Goal: Transaction & Acquisition: Purchase product/service

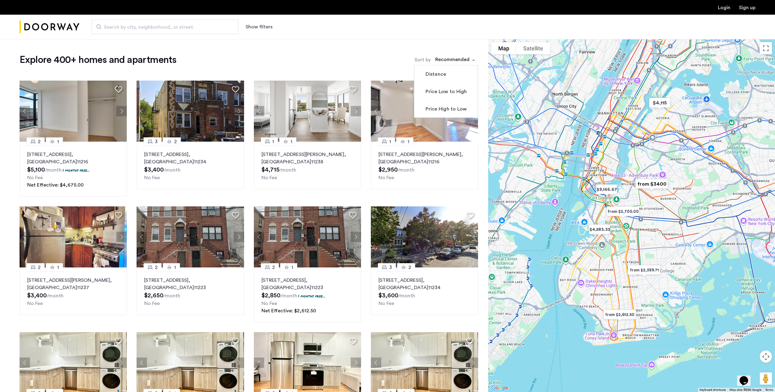
click at [450, 61] on div "sort-apartment" at bounding box center [453, 61] width 36 height 8
click at [440, 92] on label "Price Low to High" at bounding box center [445, 91] width 42 height 7
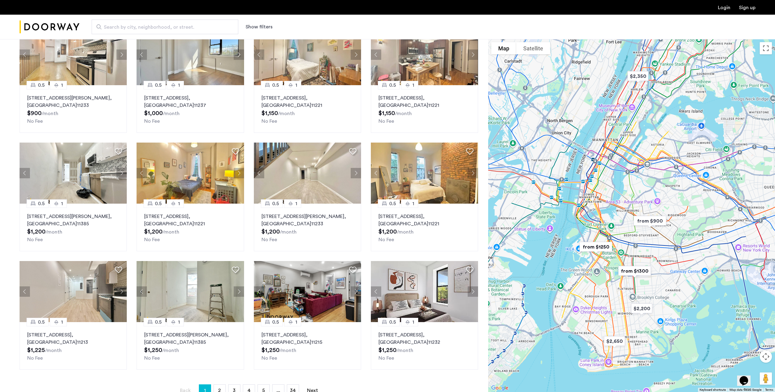
scroll to position [61, 0]
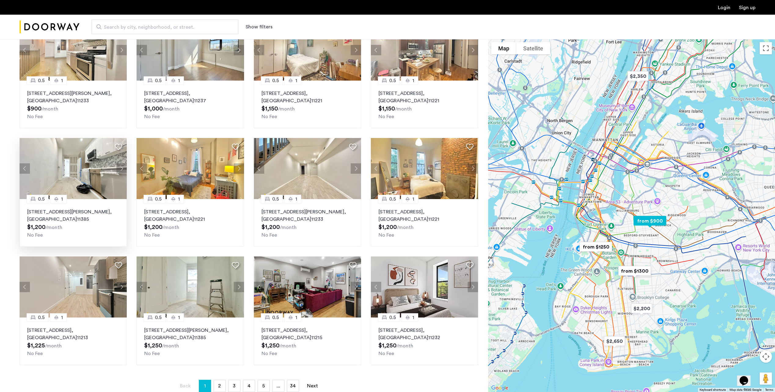
click at [98, 172] on img at bounding box center [74, 168] width 108 height 61
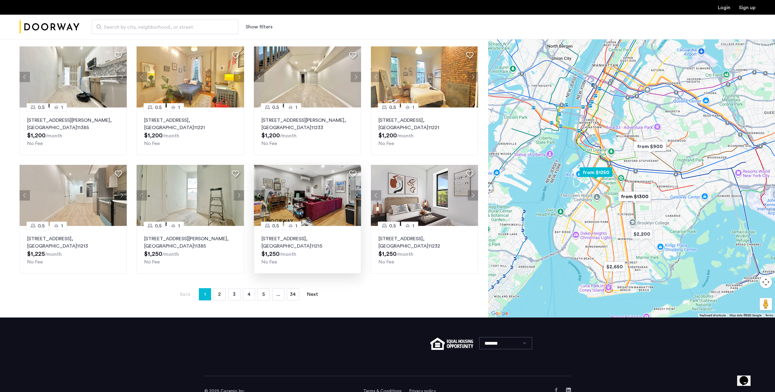
click at [316, 238] on p "[STREET_ADDRESS]" at bounding box center [308, 242] width 92 height 15
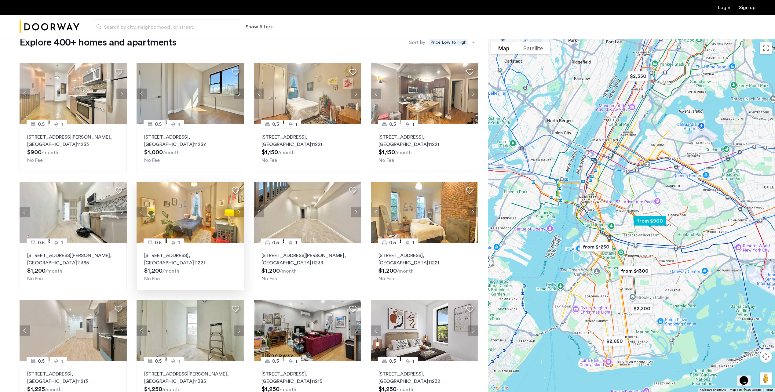
scroll to position [0, 0]
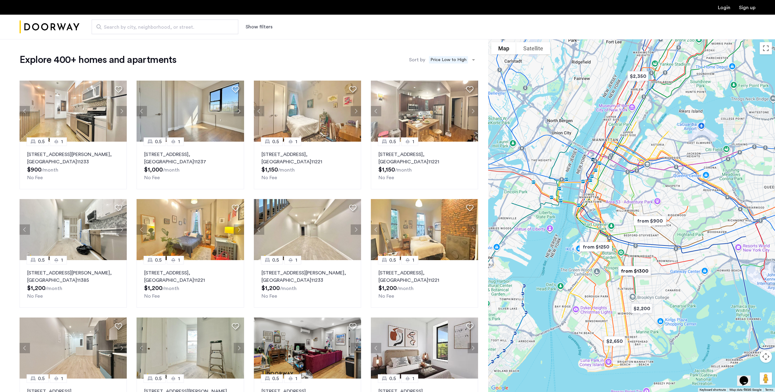
click at [255, 25] on button "Show filters" at bounding box center [259, 26] width 27 height 7
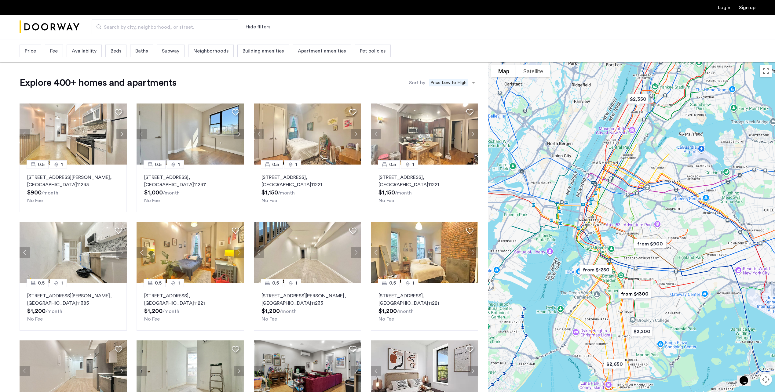
click at [116, 50] on span "Beds" at bounding box center [116, 50] width 11 height 7
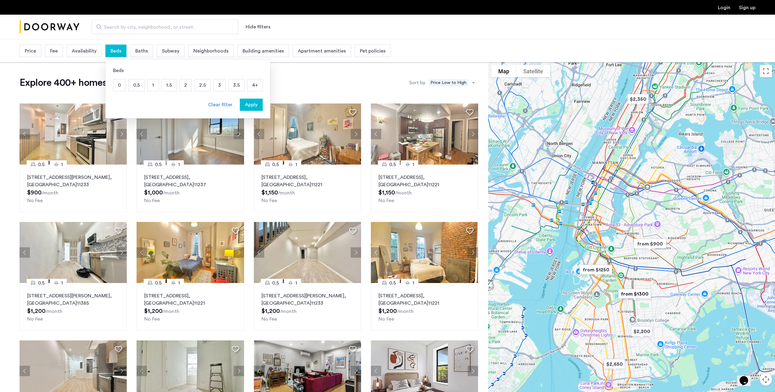
click at [156, 85] on p "1" at bounding box center [153, 85] width 11 height 12
click at [258, 105] on div "Apply" at bounding box center [251, 104] width 19 height 7
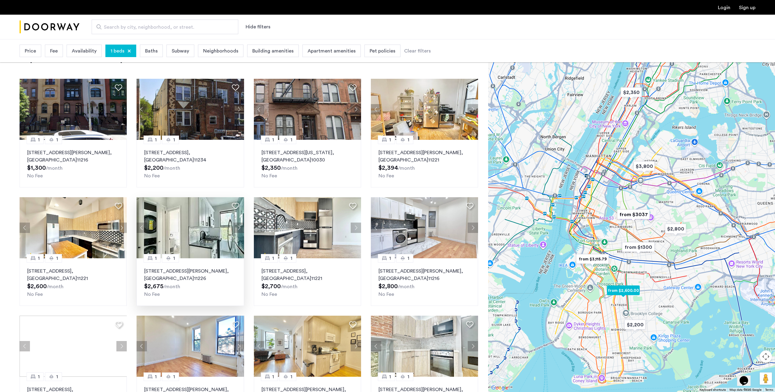
scroll to position [31, 0]
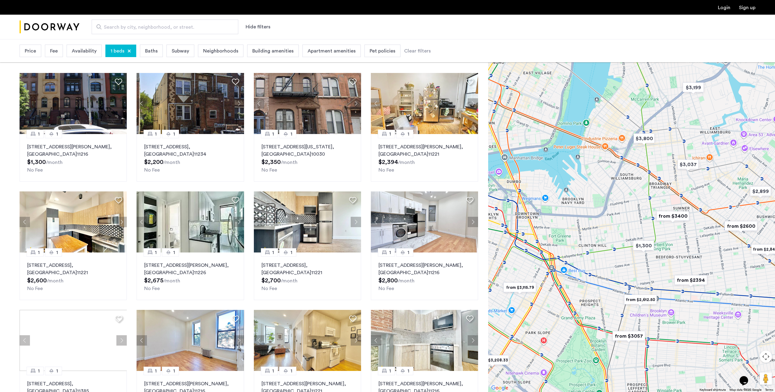
drag, startPoint x: 607, startPoint y: 186, endPoint x: 640, endPoint y: 178, distance: 34.3
click at [640, 178] on div at bounding box center [631, 215] width 287 height 353
click at [697, 89] on img "$3,199" at bounding box center [693, 87] width 31 height 19
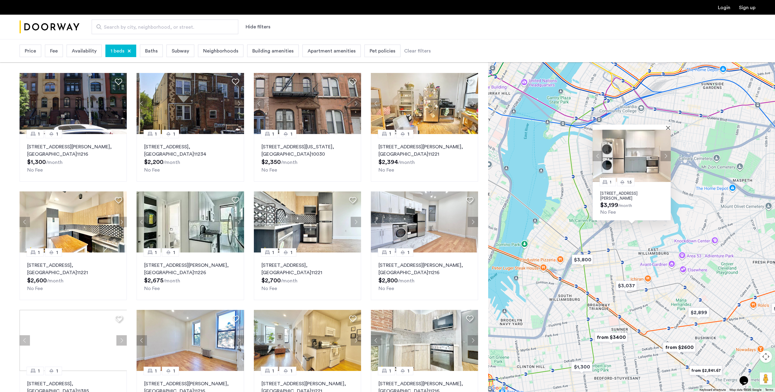
click at [659, 98] on div "1 1.5 [STREET_ADDRESS][PERSON_NAME] $3,199 /month No Fee" at bounding box center [631, 215] width 287 height 353
click at [669, 126] on button "Close" at bounding box center [669, 128] width 4 height 4
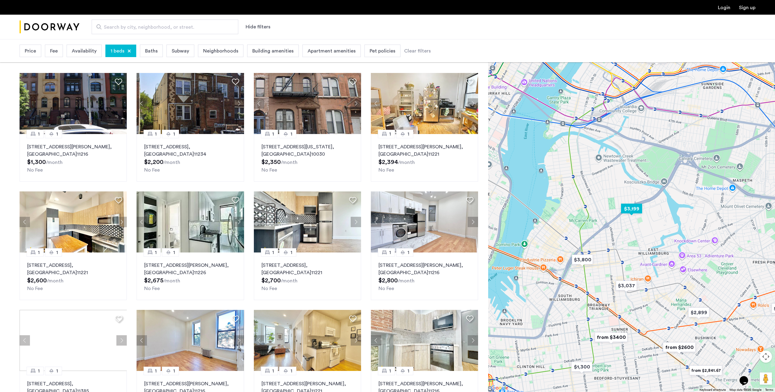
click at [633, 208] on img "$3,199" at bounding box center [631, 209] width 31 height 19
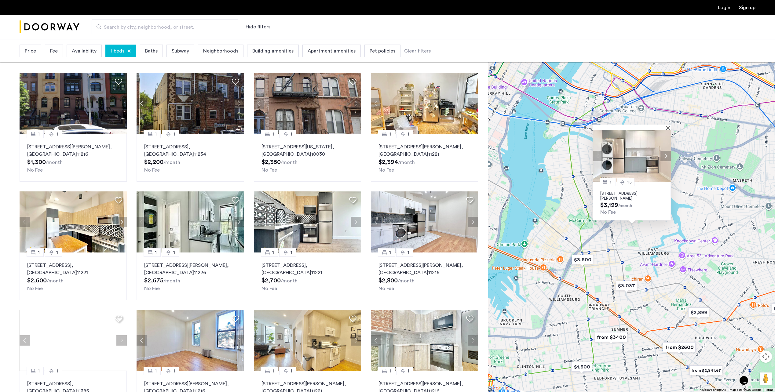
click at [669, 130] on img at bounding box center [632, 156] width 78 height 52
click at [666, 127] on div at bounding box center [630, 127] width 74 height 5
click at [669, 127] on button "Close" at bounding box center [669, 128] width 4 height 4
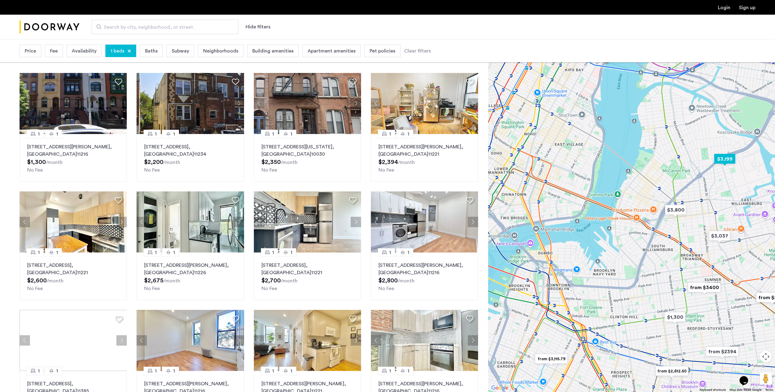
drag, startPoint x: 619, startPoint y: 211, endPoint x: 713, endPoint y: 159, distance: 107.3
click at [713, 159] on img "$3,199" at bounding box center [725, 159] width 31 height 19
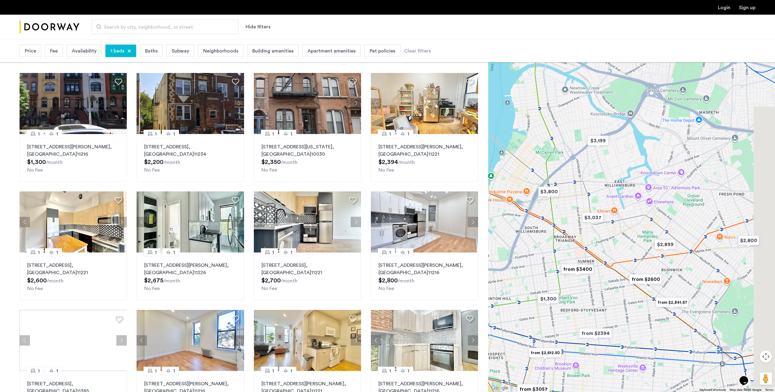
drag, startPoint x: 674, startPoint y: 277, endPoint x: 543, endPoint y: 259, distance: 132.3
click at [543, 259] on div at bounding box center [631, 215] width 287 height 353
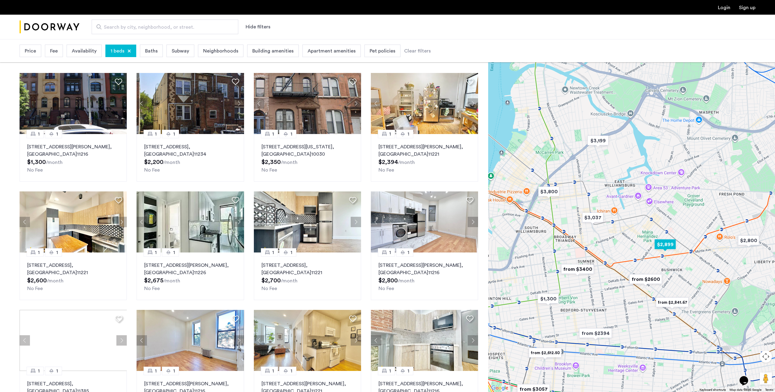
click at [668, 243] on img "$2,899" at bounding box center [665, 244] width 31 height 19
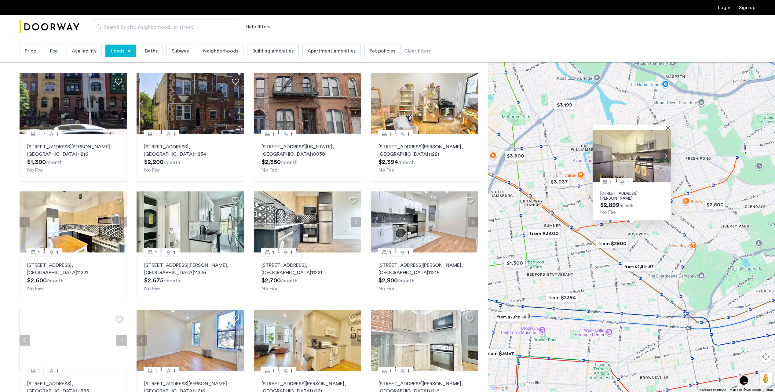
click at [614, 195] on p "[STREET_ADDRESS][PERSON_NAME]" at bounding box center [631, 196] width 63 height 10
click at [185, 24] on span "Search by city, neighborhood, or street." at bounding box center [162, 27] width 117 height 7
click at [185, 24] on input "Search by city, neighborhood, or street." at bounding box center [165, 27] width 147 height 15
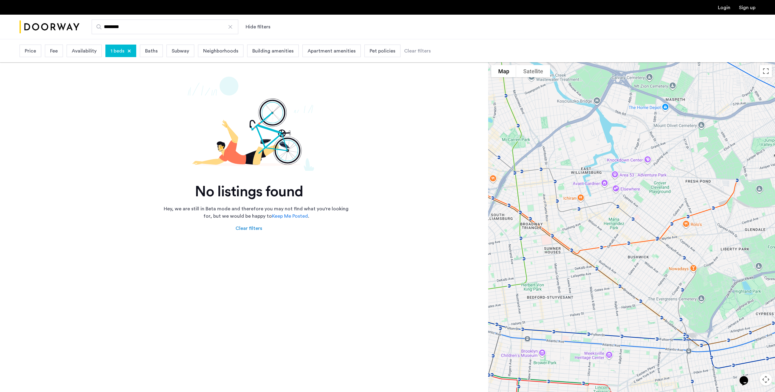
type input "********"
click at [150, 35] on div "******** Hide filters" at bounding box center [387, 27] width 775 height 25
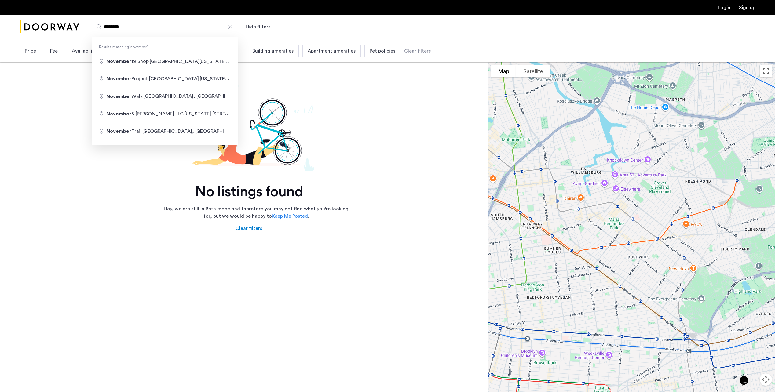
drag, startPoint x: 142, startPoint y: 25, endPoint x: 99, endPoint y: 25, distance: 42.5
click at [99, 25] on label "********" at bounding box center [165, 27] width 147 height 15
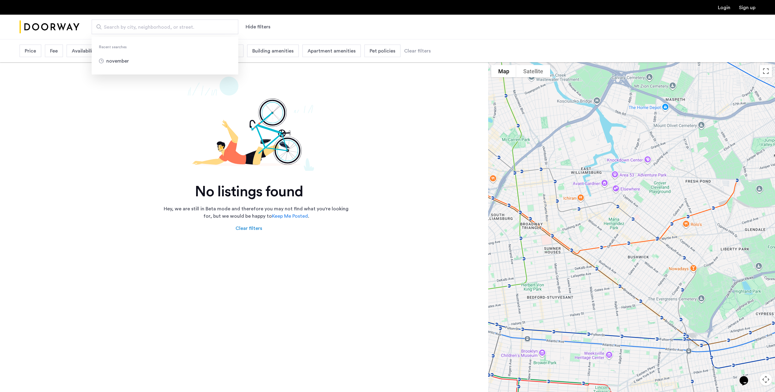
click at [372, 111] on img at bounding box center [249, 124] width 459 height 94
click at [768, 76] on button "Toggle fullscreen view" at bounding box center [766, 71] width 12 height 12
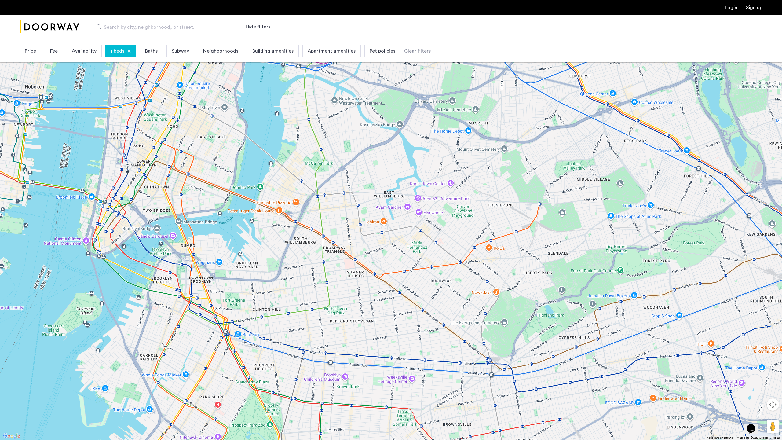
click at [768, 8] on button "Toggle fullscreen view" at bounding box center [773, 9] width 12 height 12
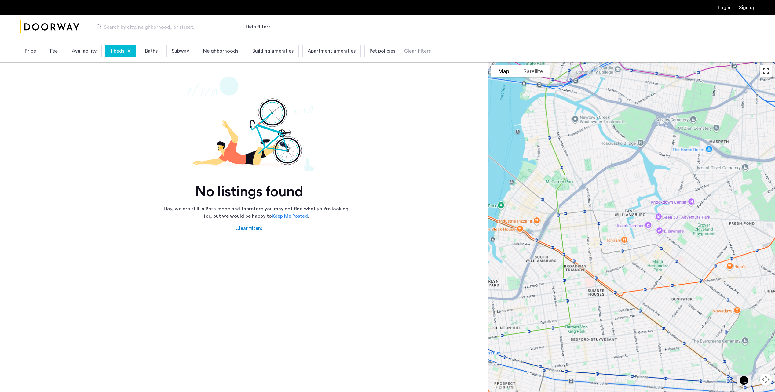
click at [767, 72] on button "Toggle fullscreen view" at bounding box center [766, 71] width 12 height 12
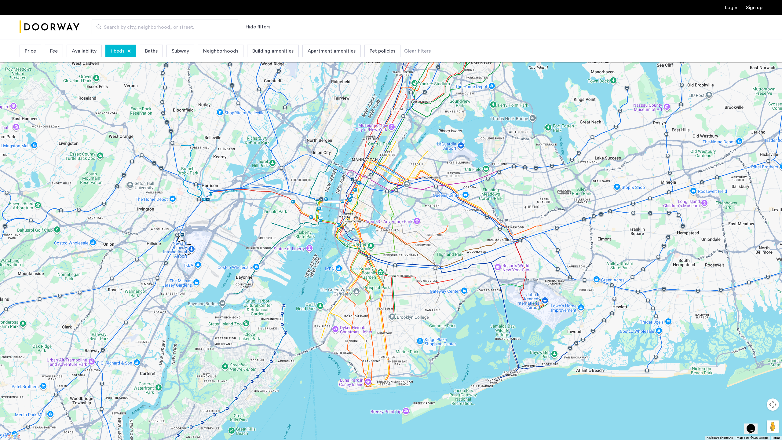
click at [772, 9] on button "Toggle fullscreen view" at bounding box center [773, 9] width 12 height 12
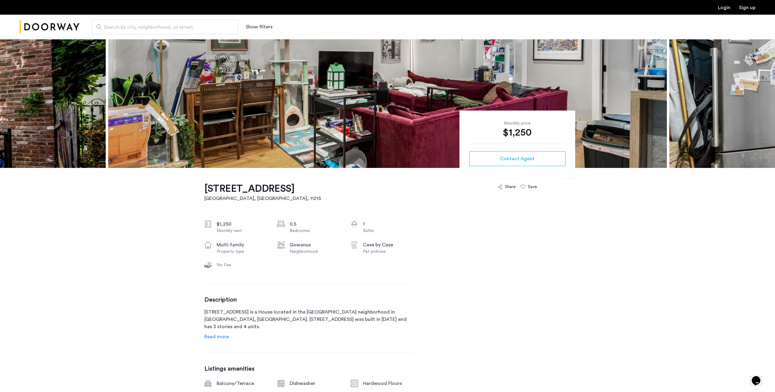
scroll to position [61, 0]
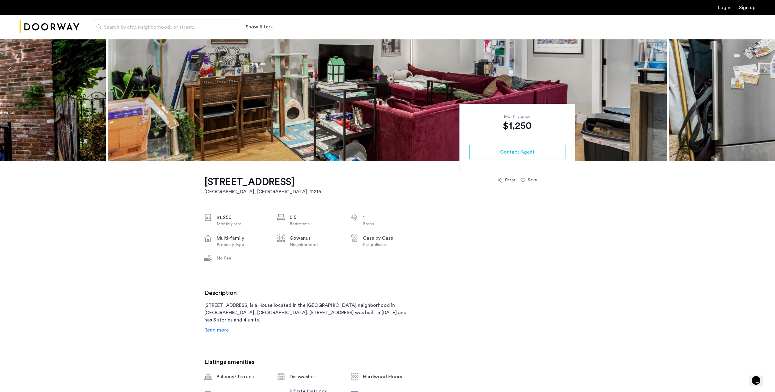
click at [224, 330] on span "Read more" at bounding box center [216, 330] width 24 height 5
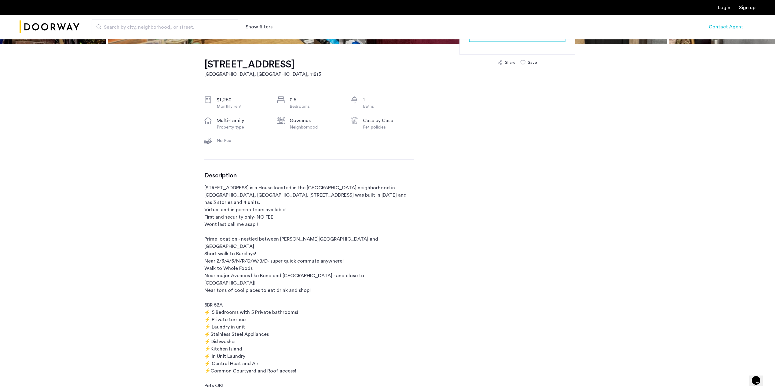
scroll to position [214, 0]
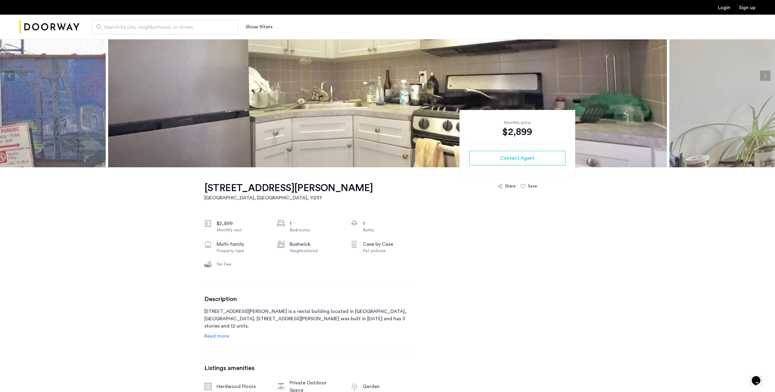
scroll to position [61, 0]
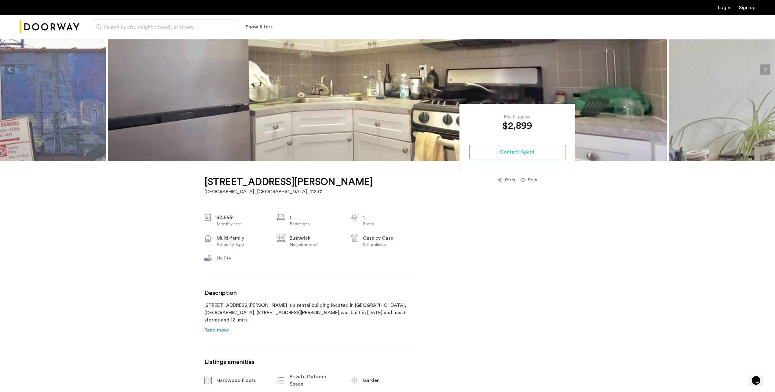
click at [217, 330] on span "Read more" at bounding box center [216, 330] width 24 height 5
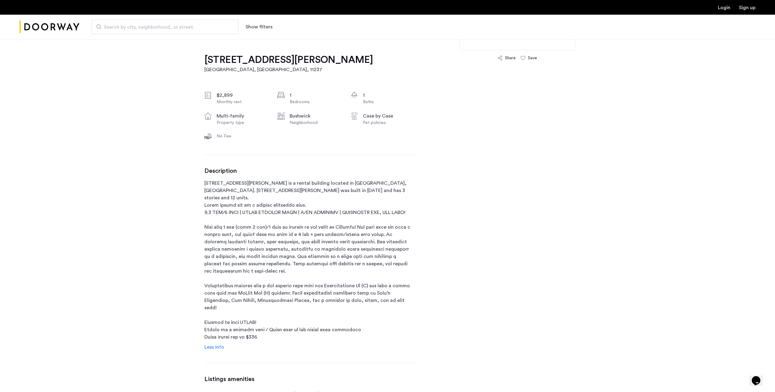
scroll to position [0, 0]
